Goal: Task Accomplishment & Management: Manage account settings

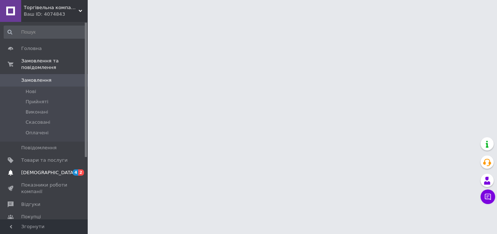
click at [56, 169] on span "[DEMOGRAPHIC_DATA]" at bounding box center [44, 172] width 46 height 7
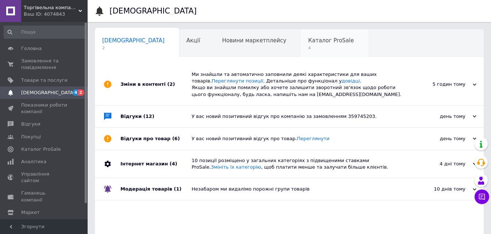
click at [308, 40] on span "Каталог ProSale" at bounding box center [331, 40] width 46 height 7
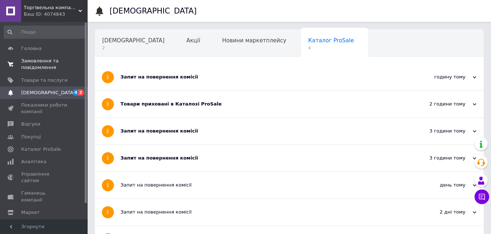
click at [50, 62] on span "Замовлення та повідомлення" at bounding box center [44, 64] width 46 height 13
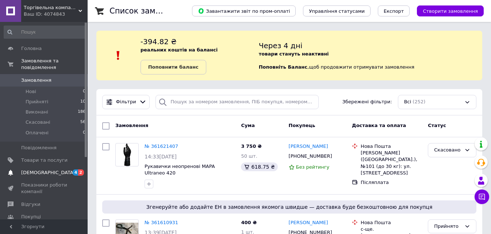
click at [43, 169] on span "[DEMOGRAPHIC_DATA]" at bounding box center [48, 172] width 54 height 7
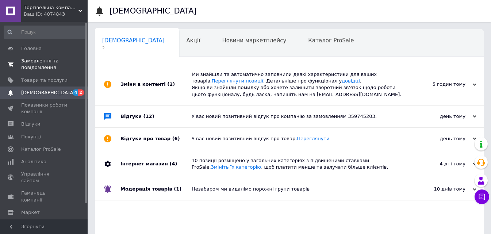
click at [43, 64] on span "Замовлення та повідомлення" at bounding box center [44, 64] width 46 height 13
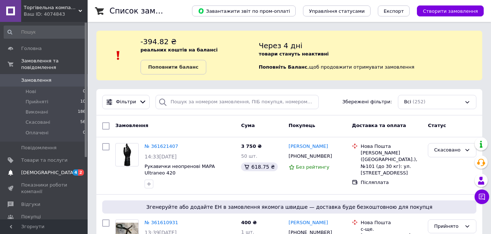
click at [57, 169] on span "[DEMOGRAPHIC_DATA]" at bounding box center [44, 172] width 46 height 7
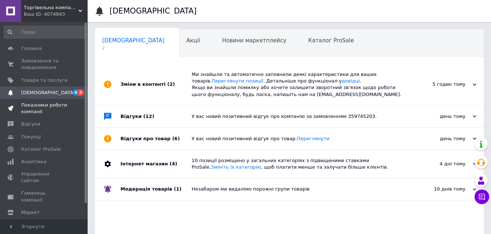
click at [42, 103] on span "Показники роботи компанії" at bounding box center [44, 108] width 46 height 13
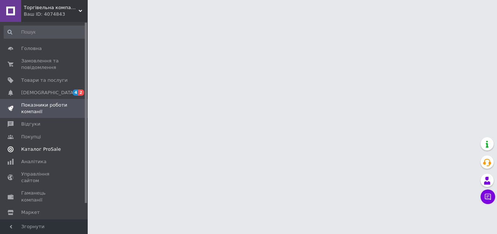
click at [50, 146] on span "Каталог ProSale" at bounding box center [40, 149] width 39 height 7
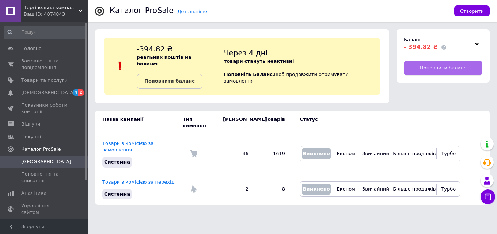
click at [456, 68] on span "Поповнити баланс" at bounding box center [443, 68] width 46 height 7
